Goal: Book appointment/travel/reservation

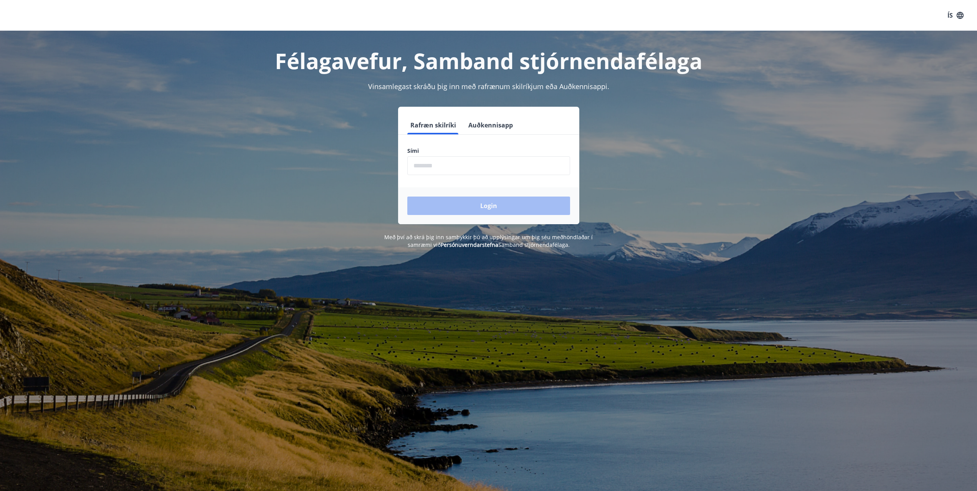
click at [466, 163] on input "phone" at bounding box center [488, 165] width 163 height 19
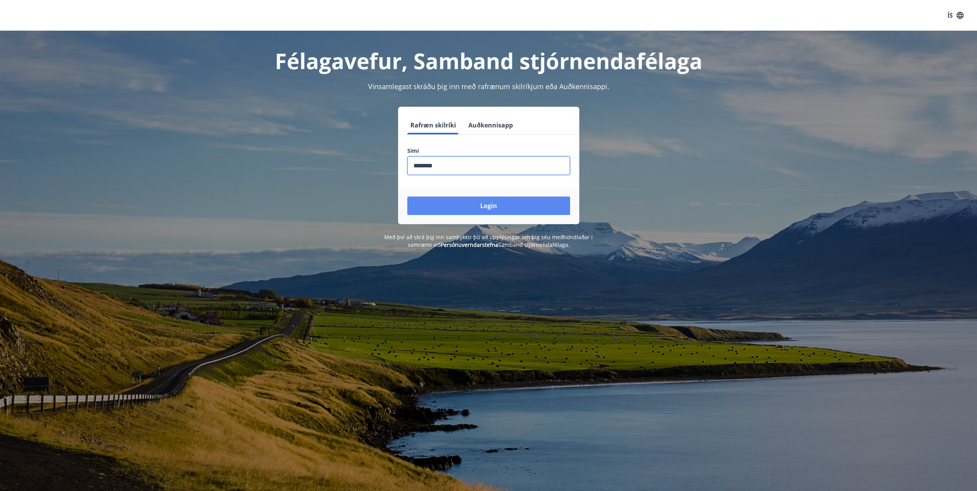
type input "********"
click at [503, 205] on button "Login" at bounding box center [488, 206] width 163 height 18
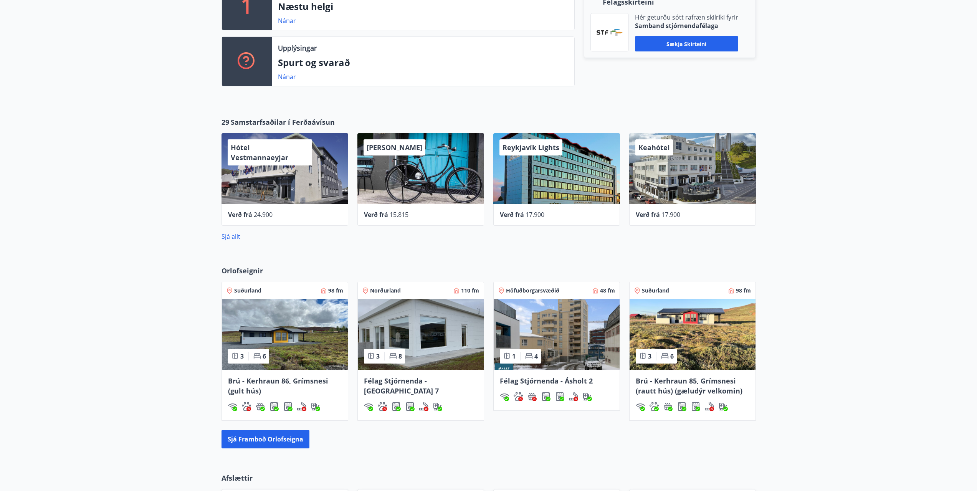
scroll to position [307, 0]
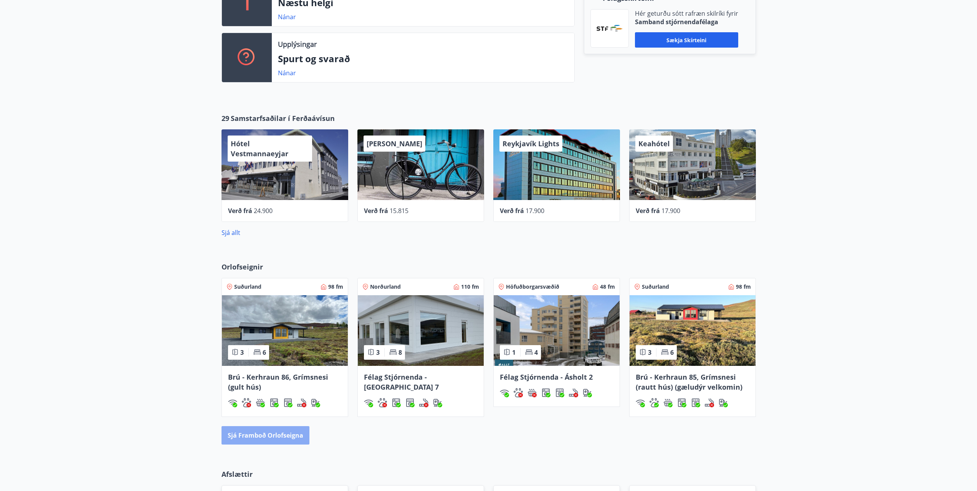
click at [283, 439] on button "Sjá framboð orlofseigna" at bounding box center [266, 435] width 88 height 18
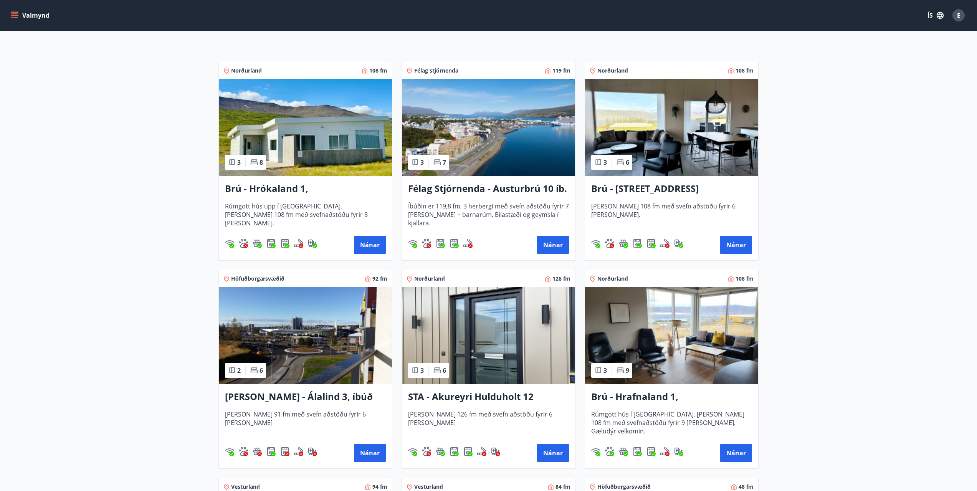
scroll to position [115, 0]
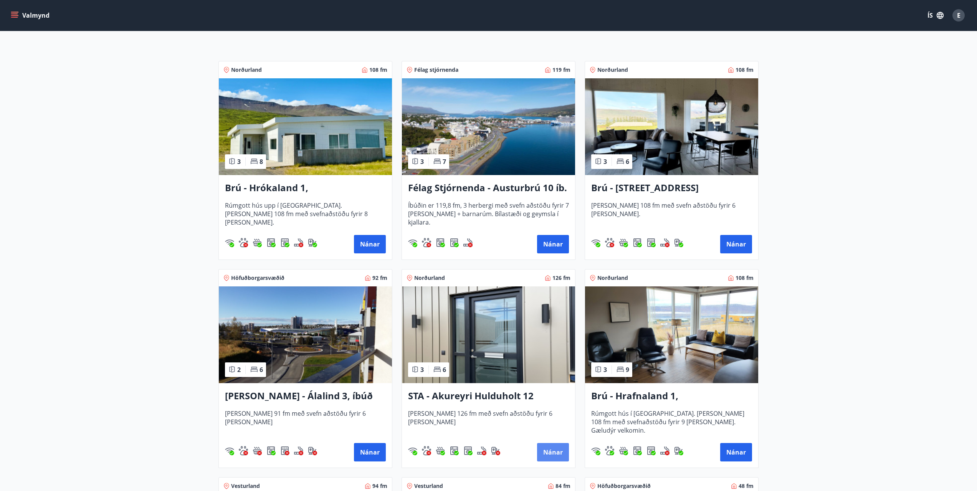
click at [553, 456] on button "Nánar" at bounding box center [553, 452] width 32 height 18
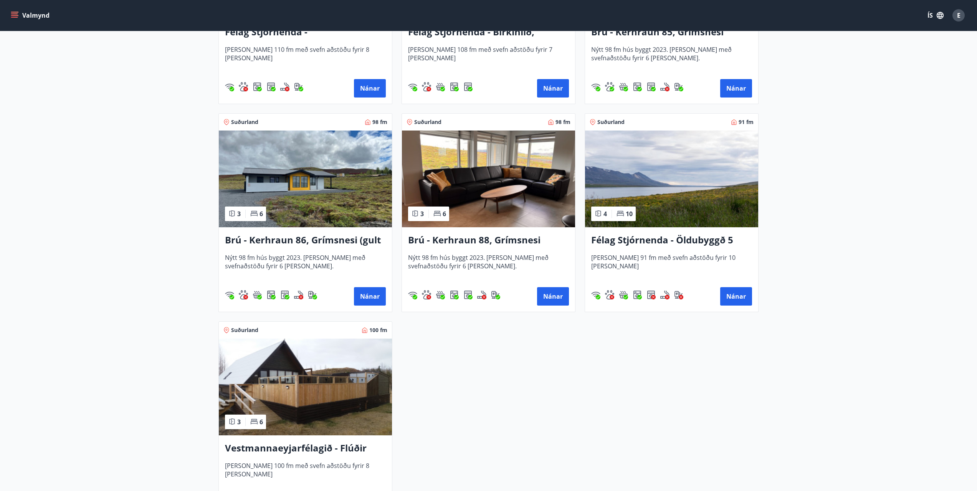
scroll to position [1859, 0]
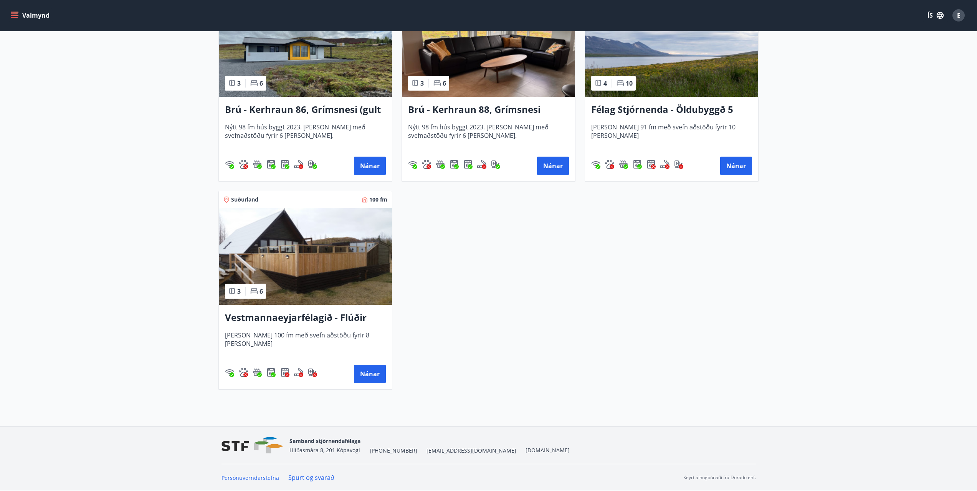
click at [280, 319] on h3 "Vestmannaeyjarfélagið - Flúðir" at bounding box center [305, 318] width 161 height 14
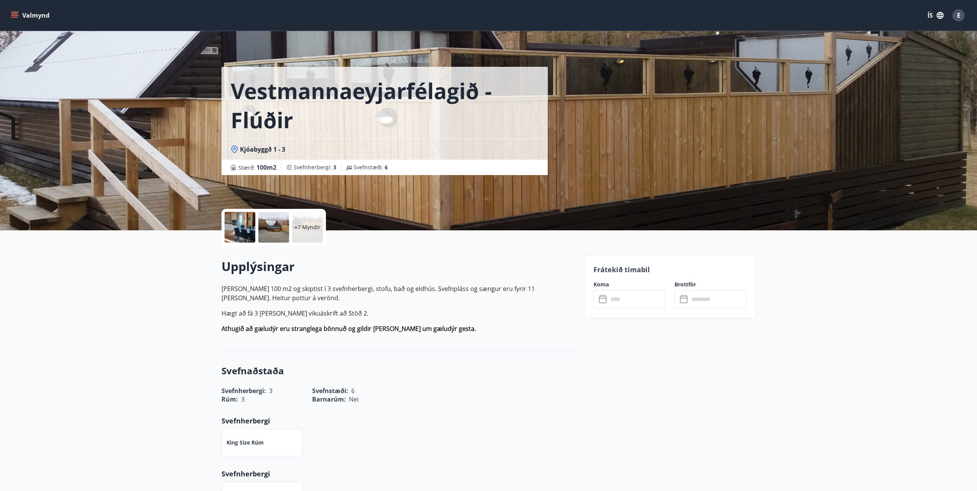
click at [244, 229] on div at bounding box center [240, 227] width 31 height 31
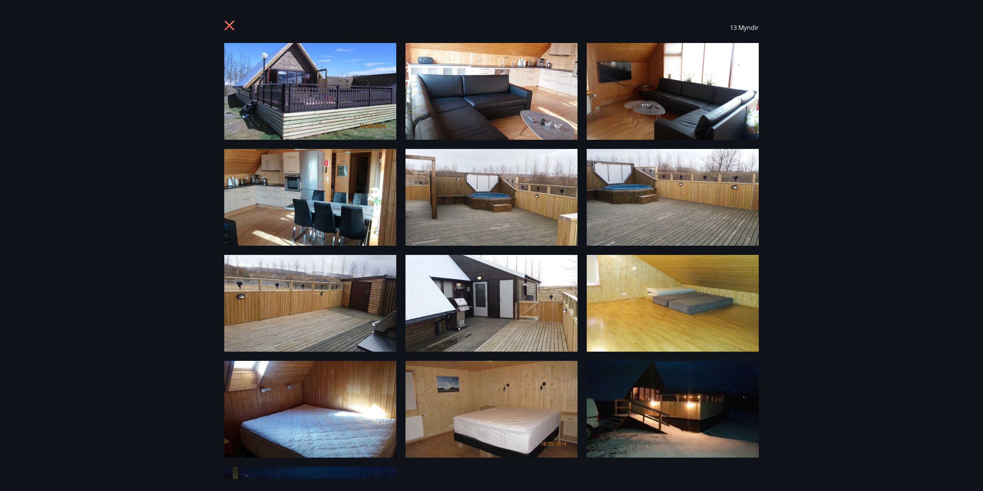
click at [228, 27] on icon at bounding box center [230, 26] width 10 height 10
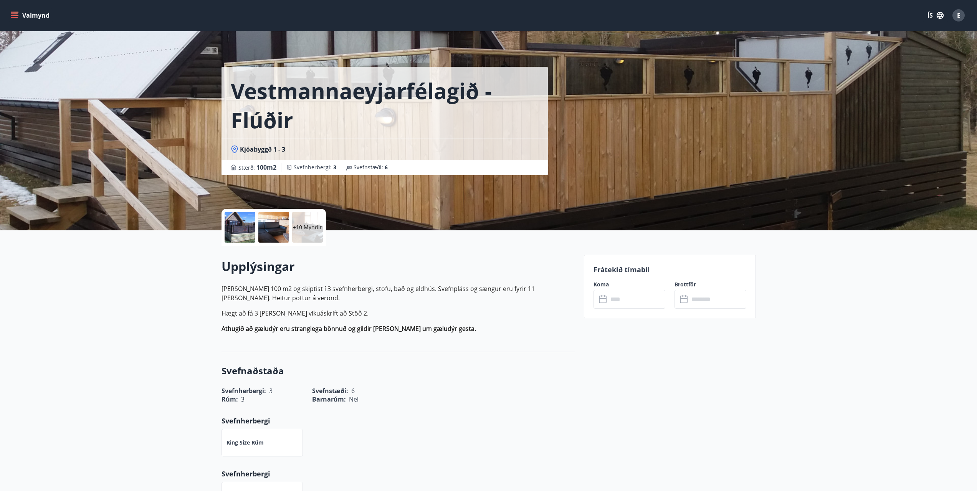
click at [16, 16] on icon "menu" at bounding box center [15, 15] width 8 height 1
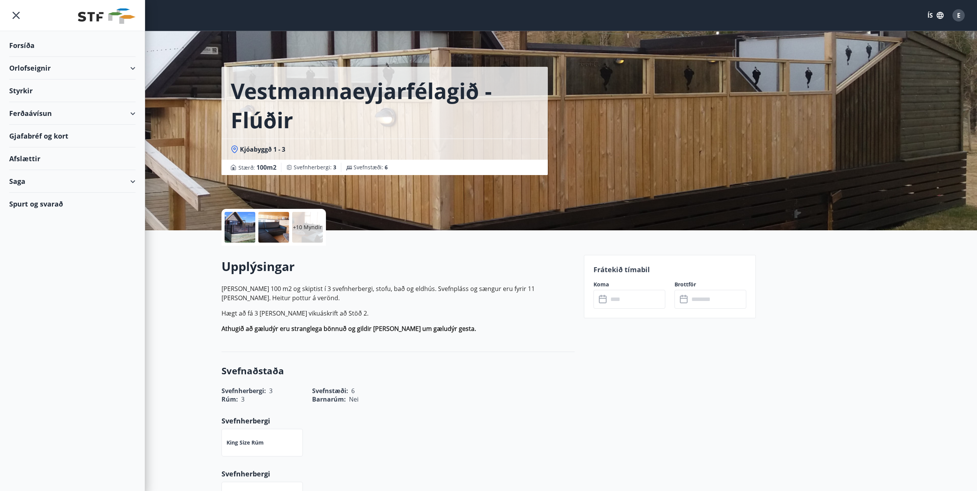
click at [128, 69] on div "Orlofseignir" at bounding box center [72, 68] width 126 height 23
click at [36, 88] on div "Framboð" at bounding box center [72, 87] width 114 height 16
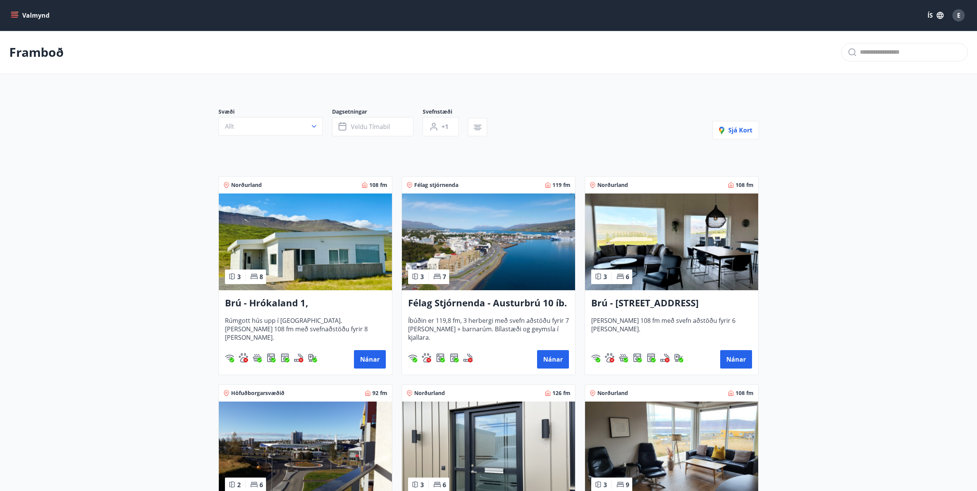
click at [12, 12] on icon "menu" at bounding box center [15, 16] width 8 height 8
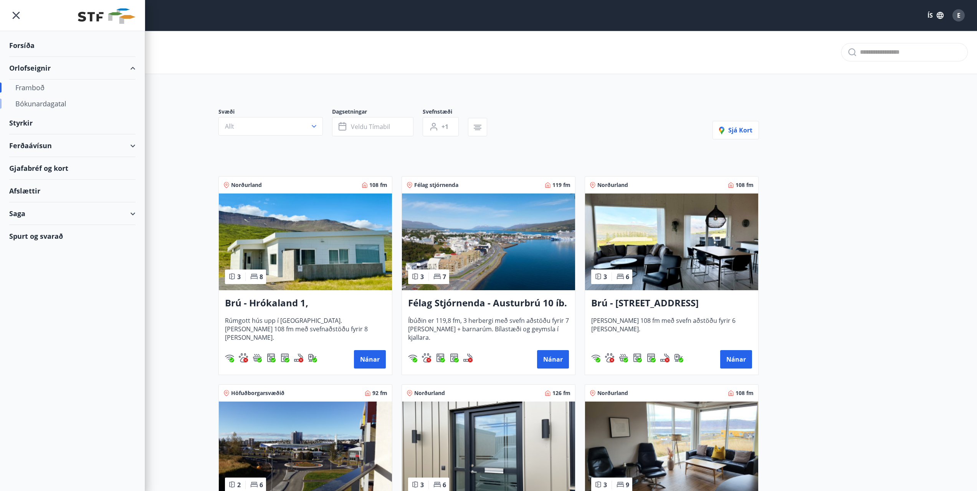
click at [52, 104] on div "Bókunardagatal" at bounding box center [72, 104] width 114 height 16
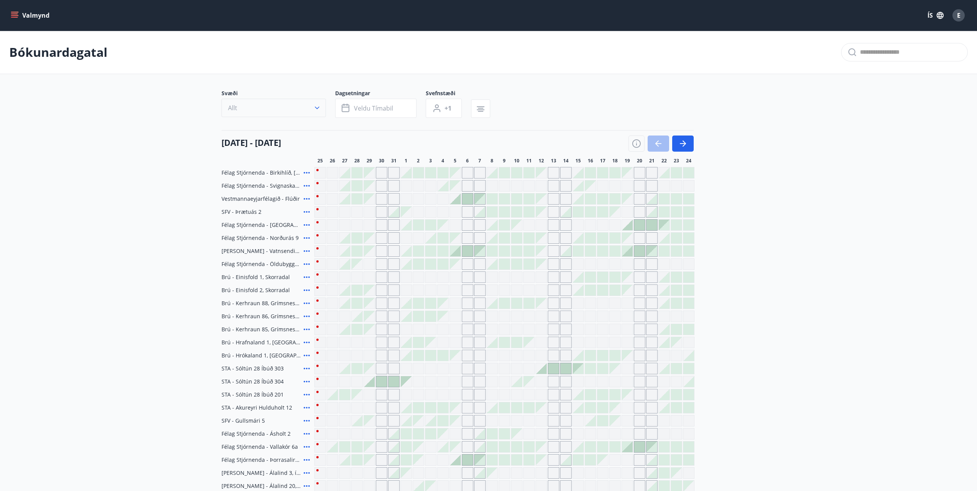
click at [319, 107] on icon "button" at bounding box center [317, 108] width 5 height 3
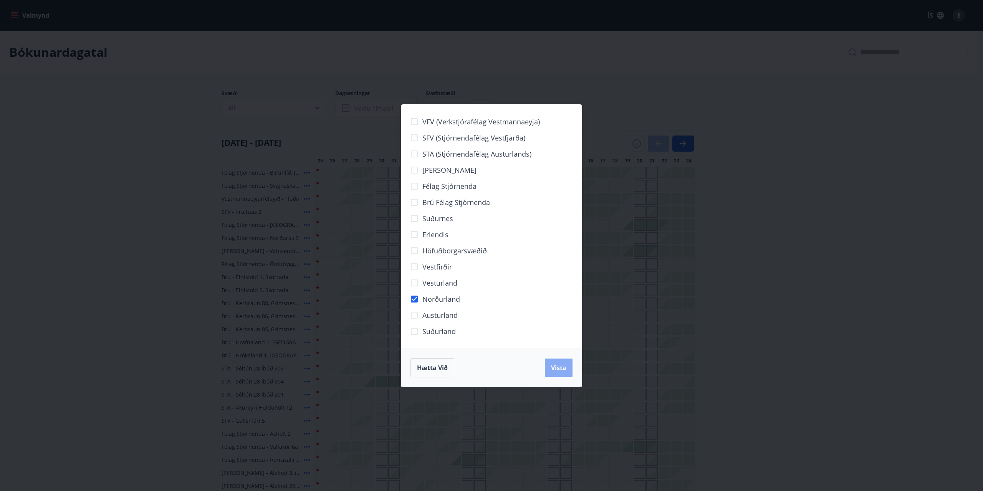
click at [556, 367] on span "Vista" at bounding box center [558, 368] width 15 height 8
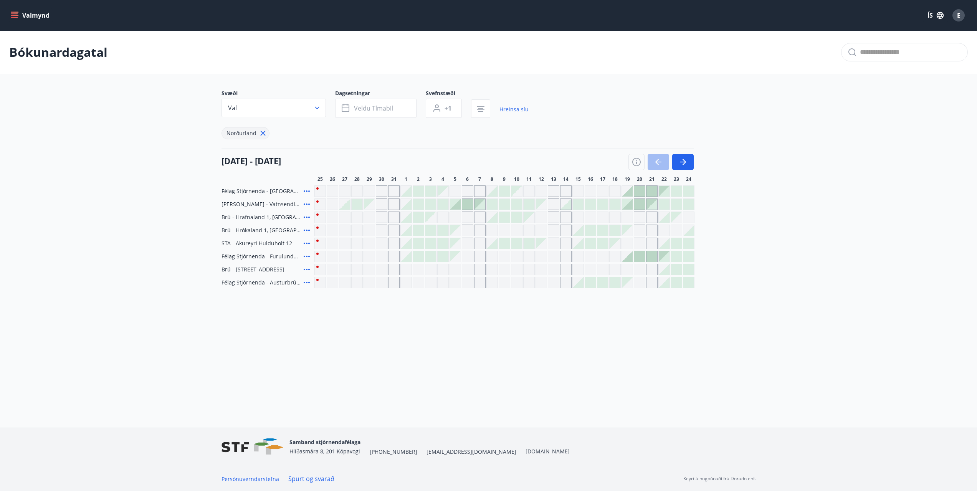
click at [306, 243] on icon at bounding box center [306, 243] width 9 height 9
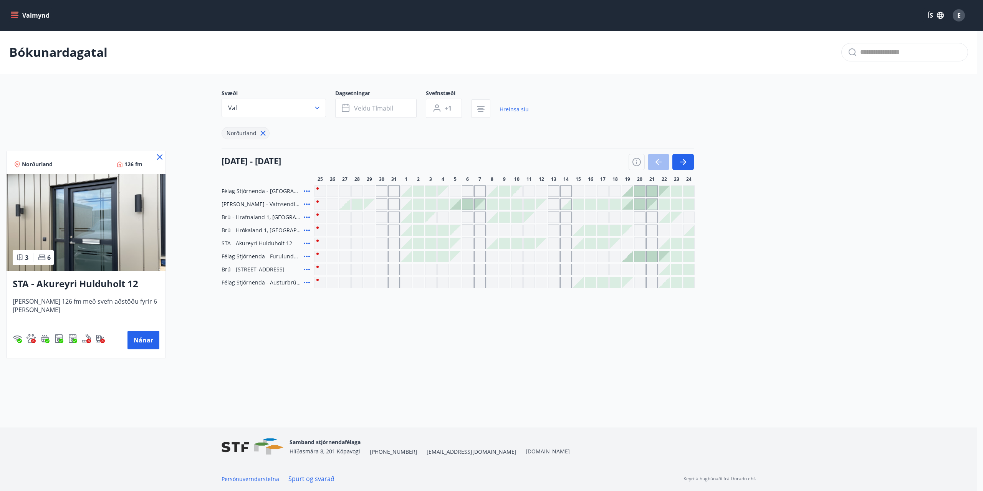
click at [292, 243] on div at bounding box center [491, 245] width 983 height 491
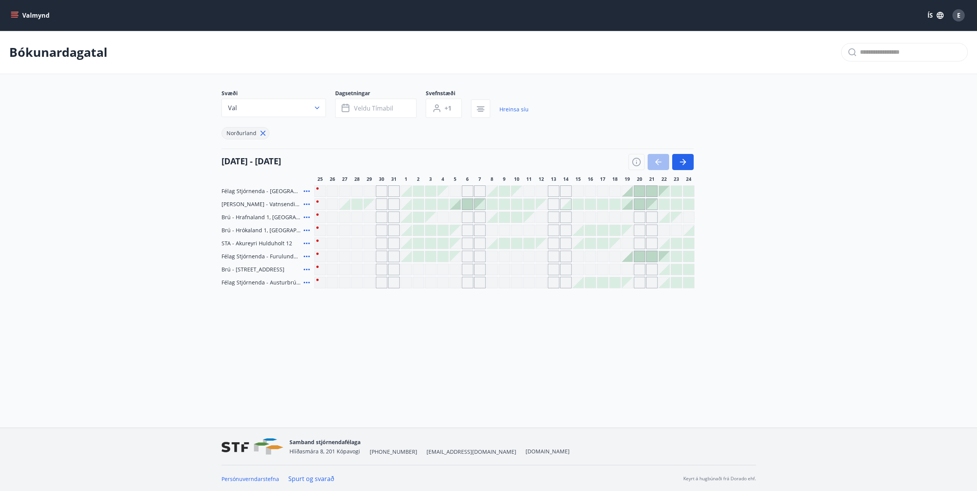
click at [313, 245] on div "STA - Akureyri Hulduholt 12" at bounding box center [458, 244] width 473 height 12
click at [308, 243] on icon at bounding box center [306, 243] width 9 height 9
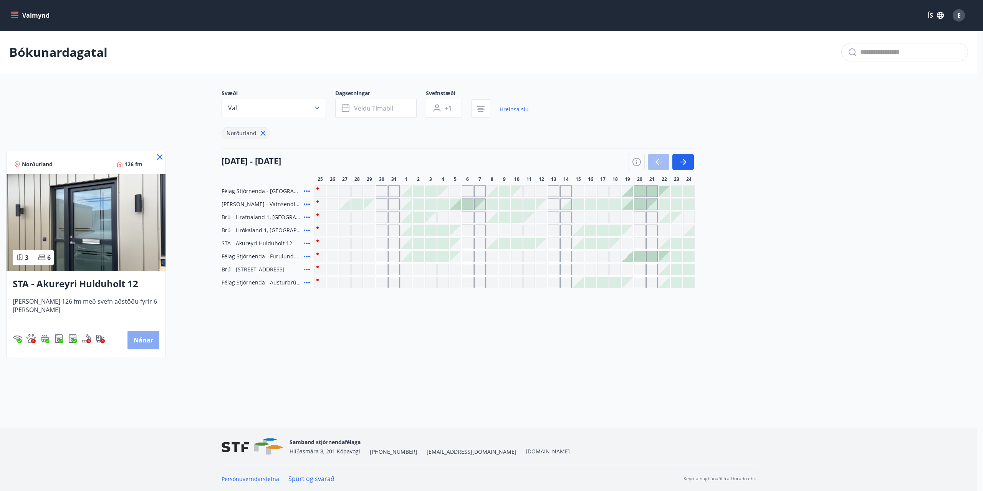
click at [138, 342] on button "Nánar" at bounding box center [143, 340] width 32 height 18
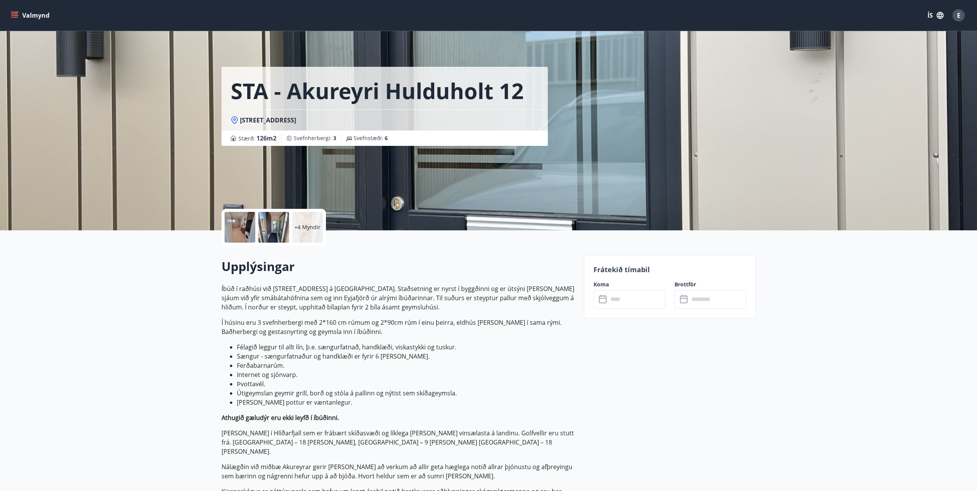
click at [628, 302] on input "text" at bounding box center [636, 299] width 57 height 19
